Goal: Task Accomplishment & Management: Use online tool/utility

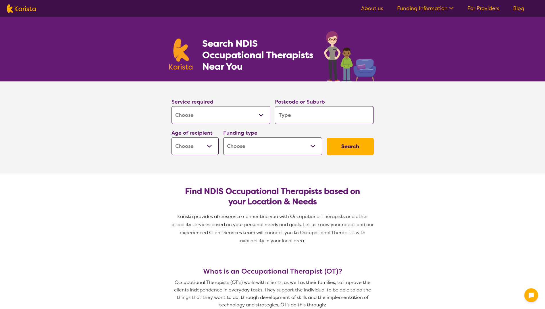
select select "[MEDICAL_DATA]"
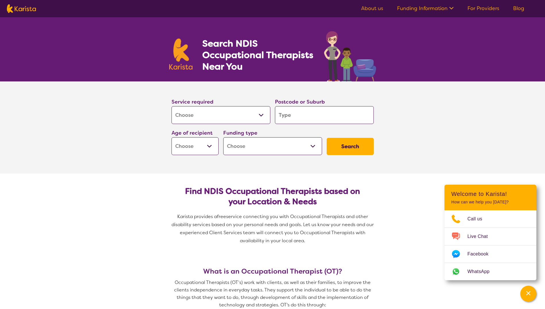
click at [299, 116] on input "search" at bounding box center [324, 115] width 99 height 18
type input "2"
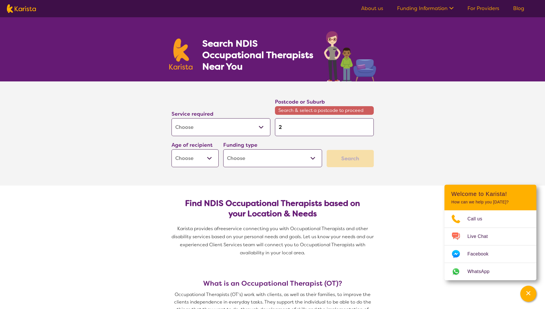
type input "25"
type input "251"
type input "2517"
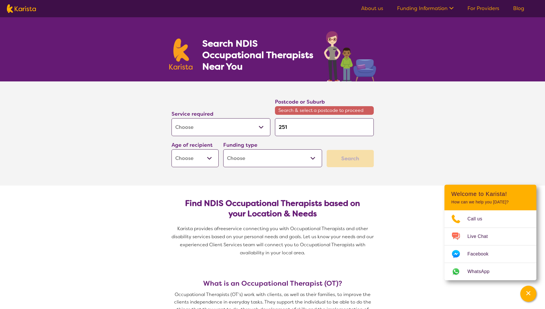
type input "2517"
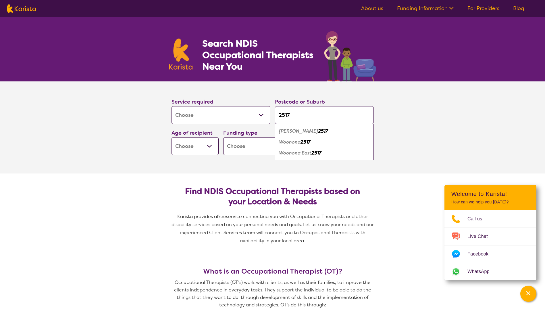
type input "2517"
click at [303, 142] on em "2517" at bounding box center [306, 142] width 10 height 6
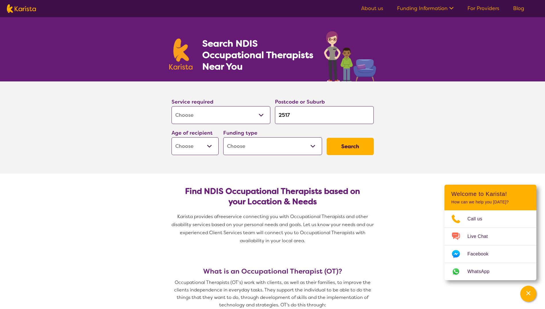
click at [214, 149] on select "Early Childhood - 0 to 9 Child - 10 to 11 Adolescent - 12 to 17 Adult - 18 to 6…" at bounding box center [195, 146] width 47 height 18
select select "AD"
click at [172, 137] on select "Early Childhood - 0 to 9 Child - 10 to 11 Adolescent - 12 to 17 Adult - 18 to 6…" at bounding box center [195, 146] width 47 height 18
select select "AD"
click at [295, 155] on div "Funding type Home Care Package (HCP) National Disability Insurance Scheme (NDIS…" at bounding box center [272, 141] width 103 height 31
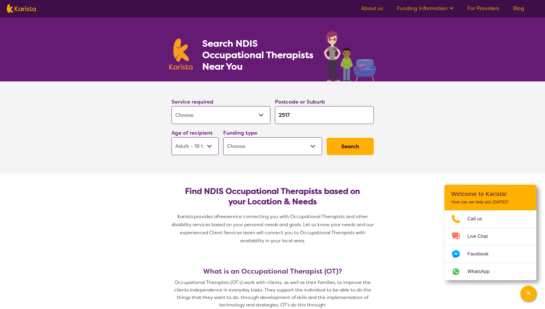
click at [295, 149] on select "Home Care Package (HCP) National Disability Insurance Scheme (NDIS) I don't know" at bounding box center [272, 146] width 99 height 18
select select "NDIS"
click at [223, 137] on select "Home Care Package (HCP) National Disability Insurance Scheme (NDIS) I don't know" at bounding box center [272, 146] width 99 height 18
select select "NDIS"
click at [347, 144] on button "Search" at bounding box center [350, 146] width 47 height 17
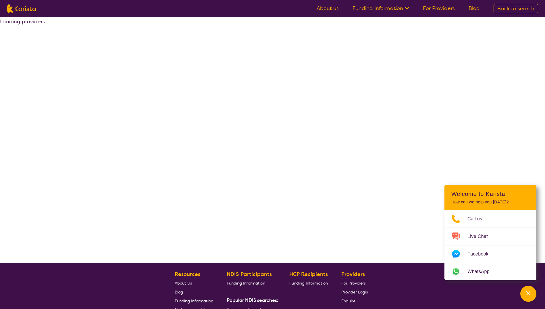
select select "by_score"
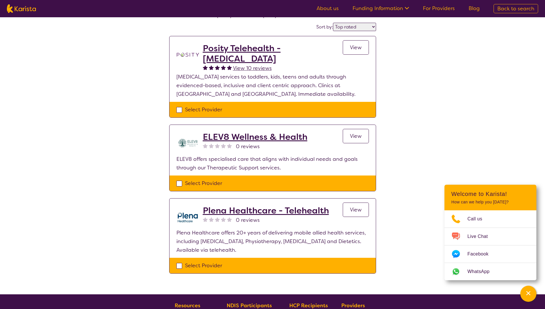
scroll to position [57, 0]
